Goal: Download file/media

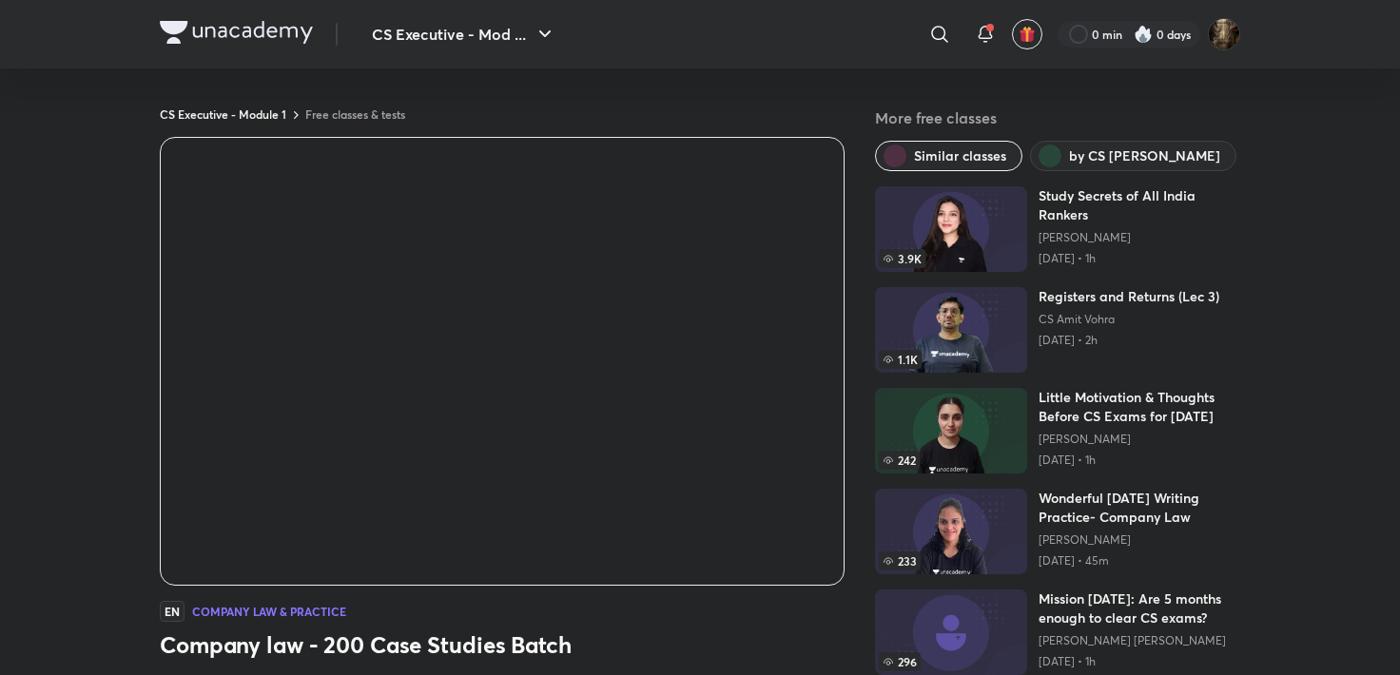
click at [701, 630] on h3 "Company law - 200 Case Studies Batch" at bounding box center [502, 645] width 685 height 30
click at [670, 615] on div "EN Company Law & Practice" at bounding box center [502, 611] width 685 height 21
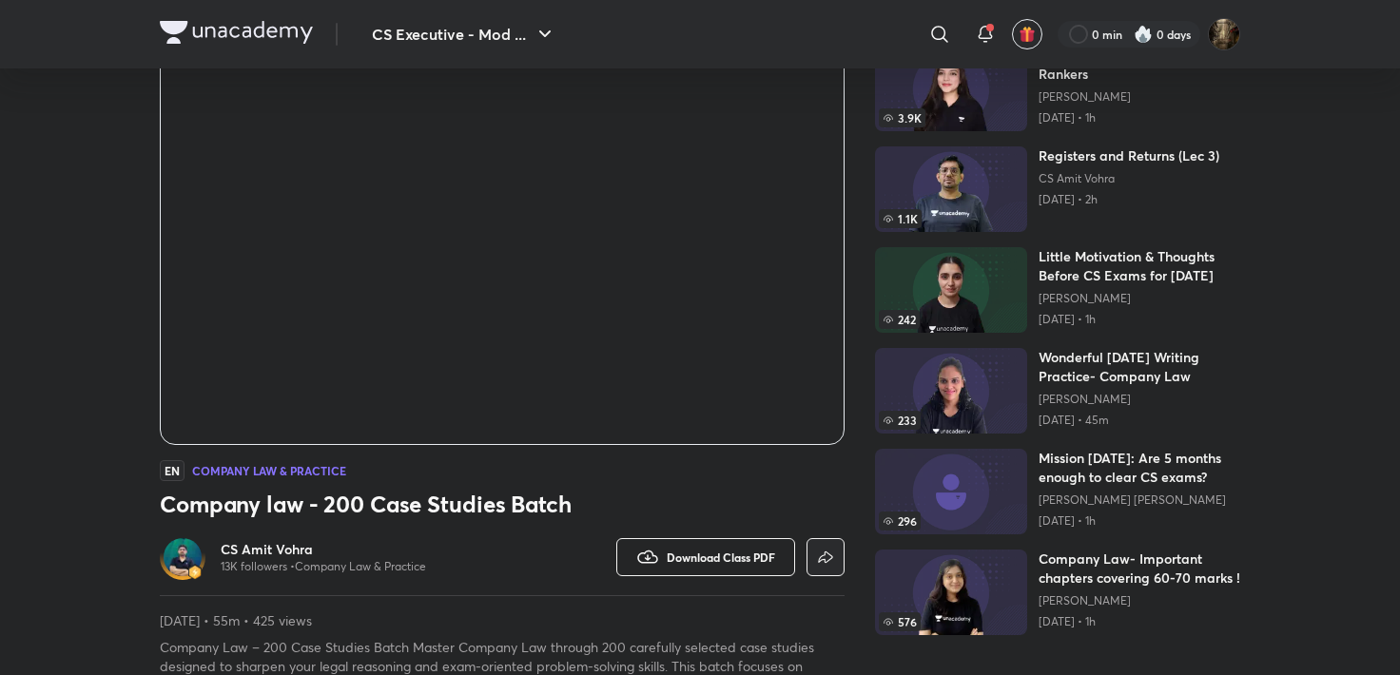
scroll to position [285, 0]
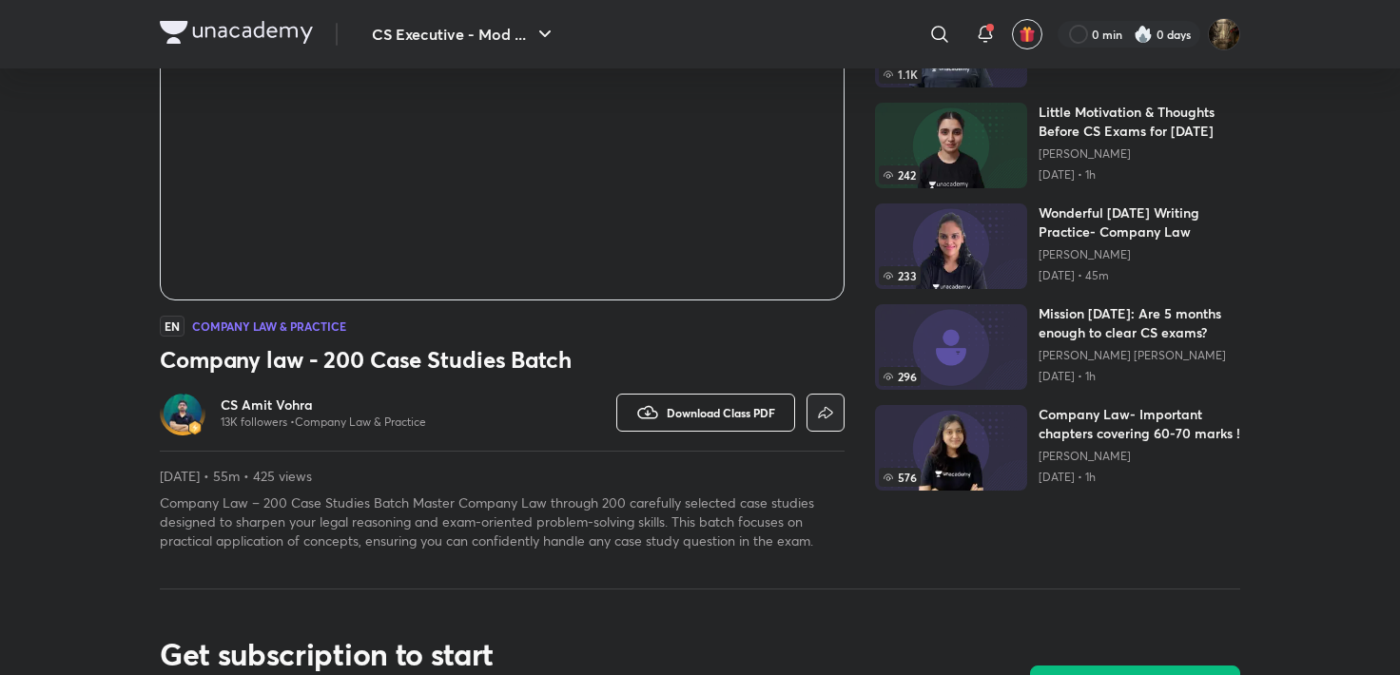
click at [716, 428] on button "Download Class PDF" at bounding box center [705, 413] width 179 height 38
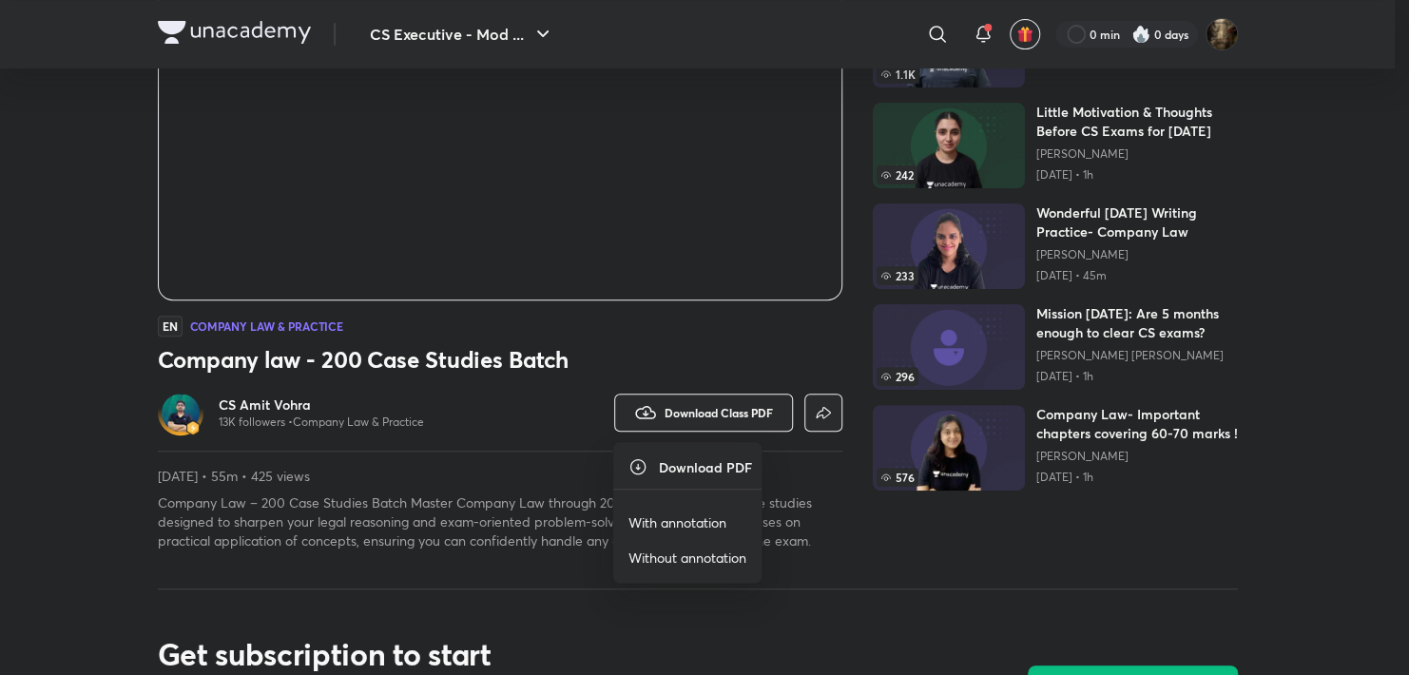
click at [689, 523] on p "With annotation" at bounding box center [678, 523] width 98 height 20
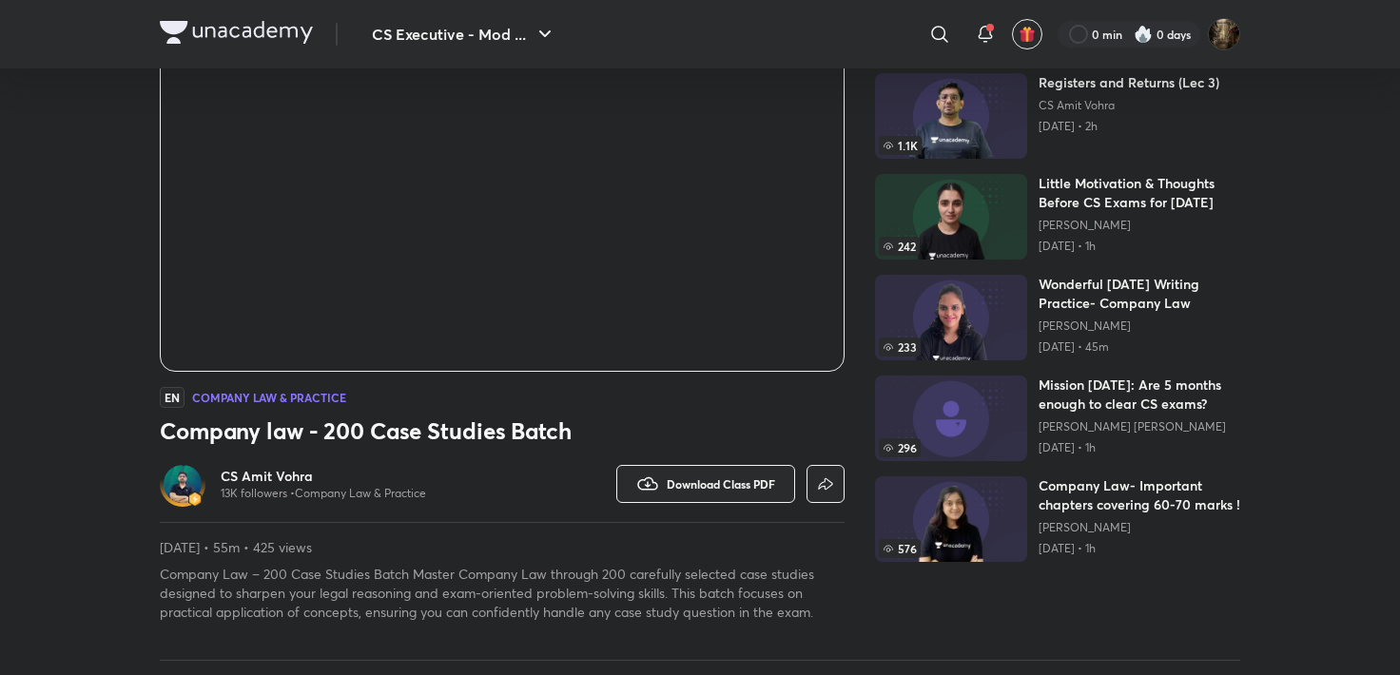
scroll to position [95, 0]
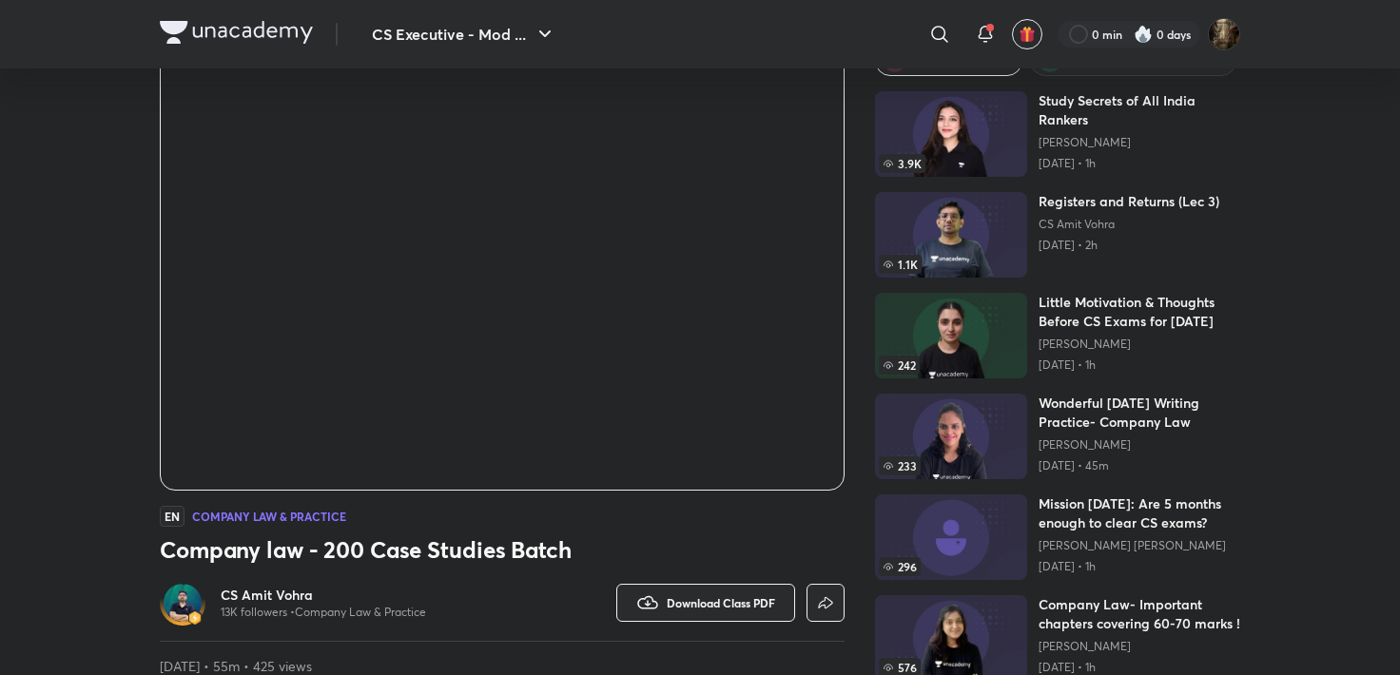
click at [587, 518] on div "EN Company Law & Practice" at bounding box center [502, 516] width 685 height 21
click at [642, 520] on div "EN Company Law & Practice" at bounding box center [502, 516] width 685 height 21
click at [665, 520] on div "EN Company Law & Practice" at bounding box center [502, 516] width 685 height 21
click at [745, 531] on div "EN Company Law & Practice Company law - 200 Case Studies Batch CS [PERSON_NAME]…" at bounding box center [502, 391] width 685 height 699
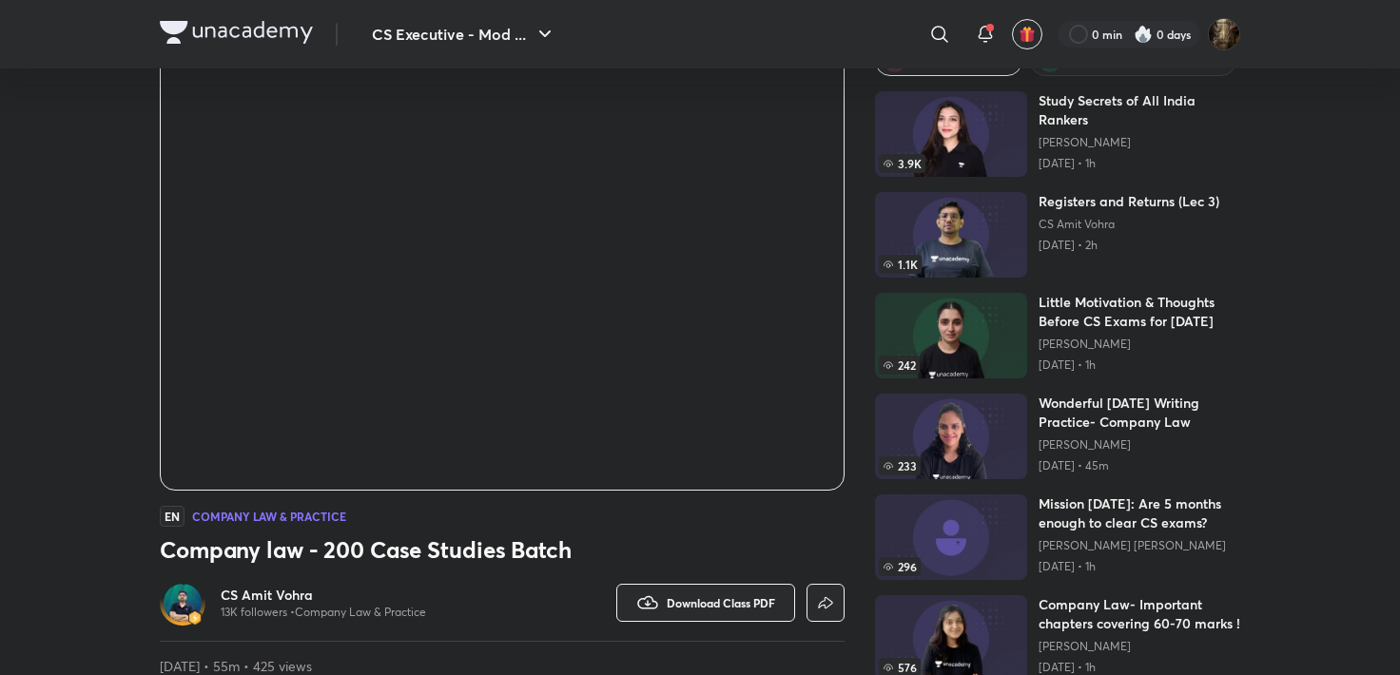
click at [563, 577] on div "EN Company Law & Practice Company law - 200 Case Studies Batch CS [PERSON_NAME]…" at bounding box center [502, 391] width 685 height 699
click at [674, 550] on h3 "Company law - 200 Case Studies Batch" at bounding box center [502, 549] width 685 height 30
click at [687, 538] on h3 "Company law - 200 Case Studies Batch" at bounding box center [502, 549] width 685 height 30
